Goal: Information Seeking & Learning: Learn about a topic

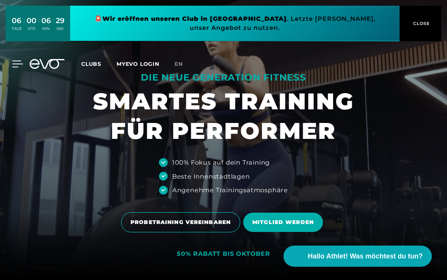
click at [13, 61] on icon at bounding box center [18, 64] width 11 height 6
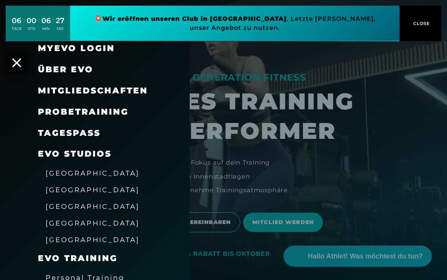
click at [75, 44] on link "MyEVO Login" at bounding box center [76, 48] width 77 height 10
click at [70, 222] on span "[GEOGRAPHIC_DATA]" at bounding box center [92, 223] width 94 height 8
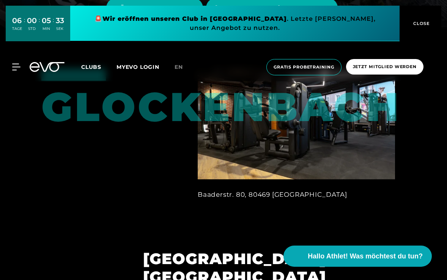
scroll to position [238, 0]
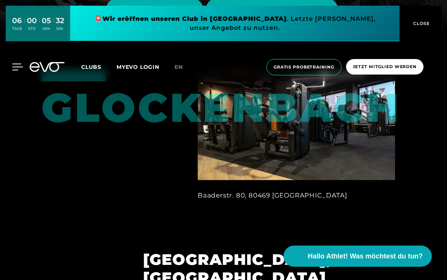
click at [19, 65] on icon at bounding box center [17, 67] width 11 height 7
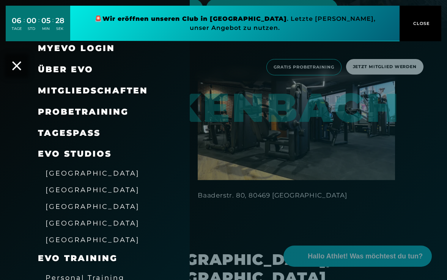
click at [62, 127] on div "TAGESPASS" at bounding box center [69, 133] width 63 height 12
click at [75, 89] on span "Mitgliedschaften" at bounding box center [93, 91] width 110 height 10
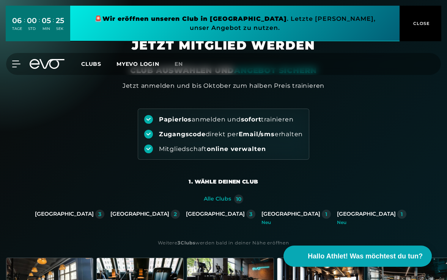
scroll to position [158, 0]
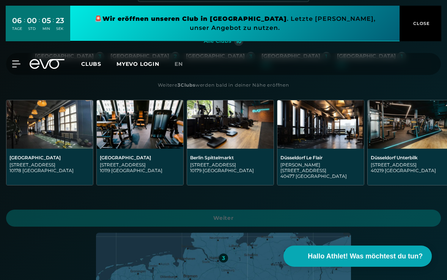
click at [230, 153] on div "[GEOGRAPHIC_DATA][STREET_ADDRESS]" at bounding box center [230, 167] width 86 height 36
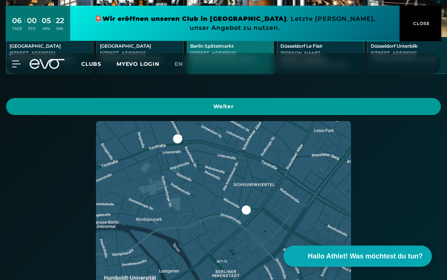
click at [226, 107] on span "Weiter" at bounding box center [223, 106] width 434 height 17
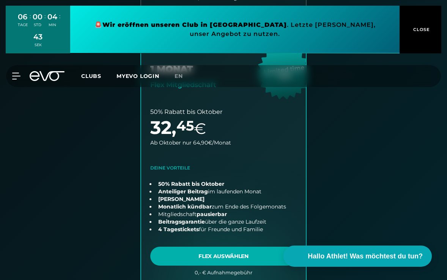
scroll to position [462, 0]
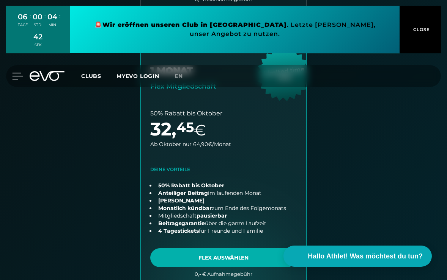
click at [16, 74] on icon at bounding box center [17, 76] width 11 height 7
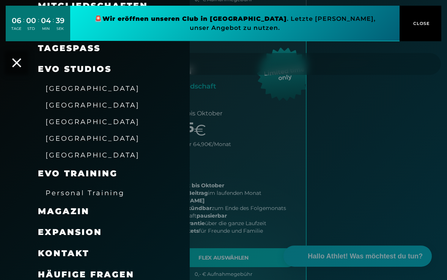
scroll to position [85, 0]
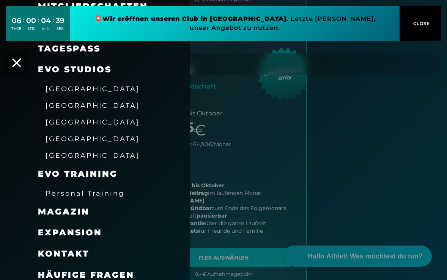
click at [92, 190] on span "Personal Training" at bounding box center [84, 194] width 79 height 8
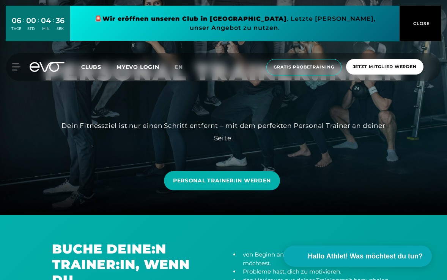
scroll to position [74, 0]
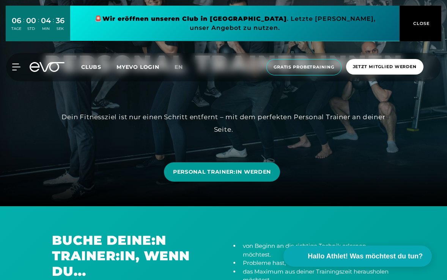
click at [220, 174] on span "PERSONAL TRAINER:IN WERDEN" at bounding box center [222, 172] width 98 height 8
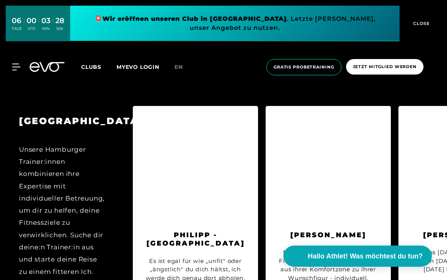
scroll to position [0, 0]
